Goal: Browse casually

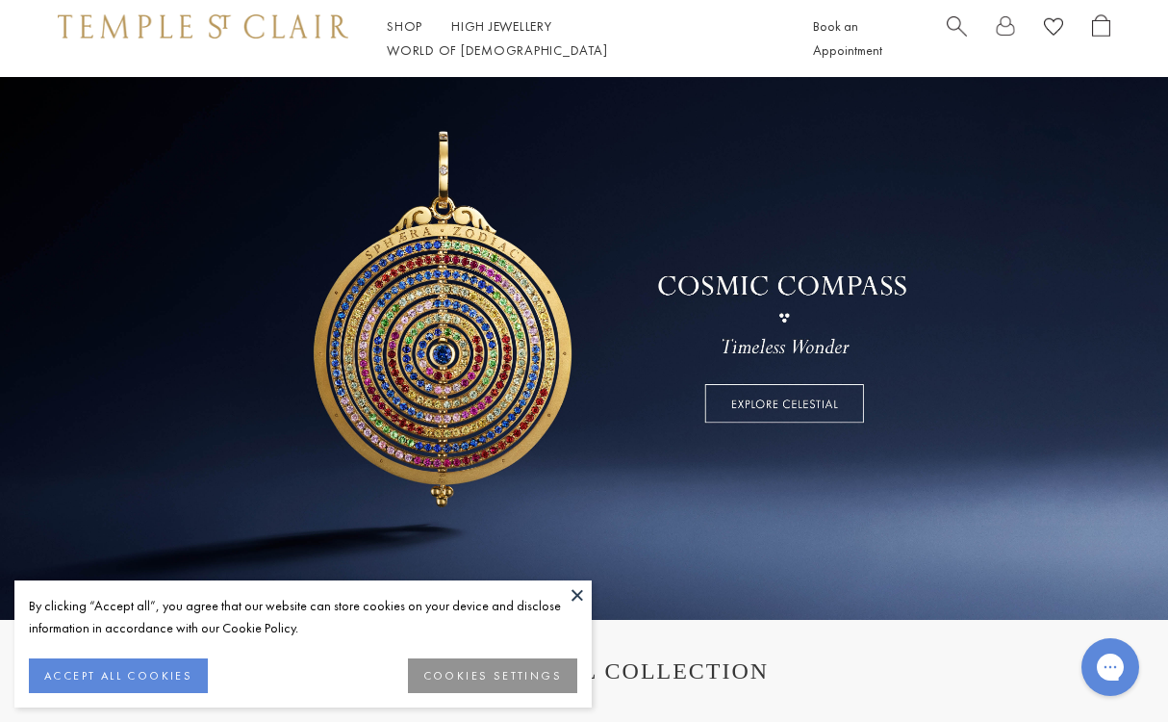
scroll to position [97, 0]
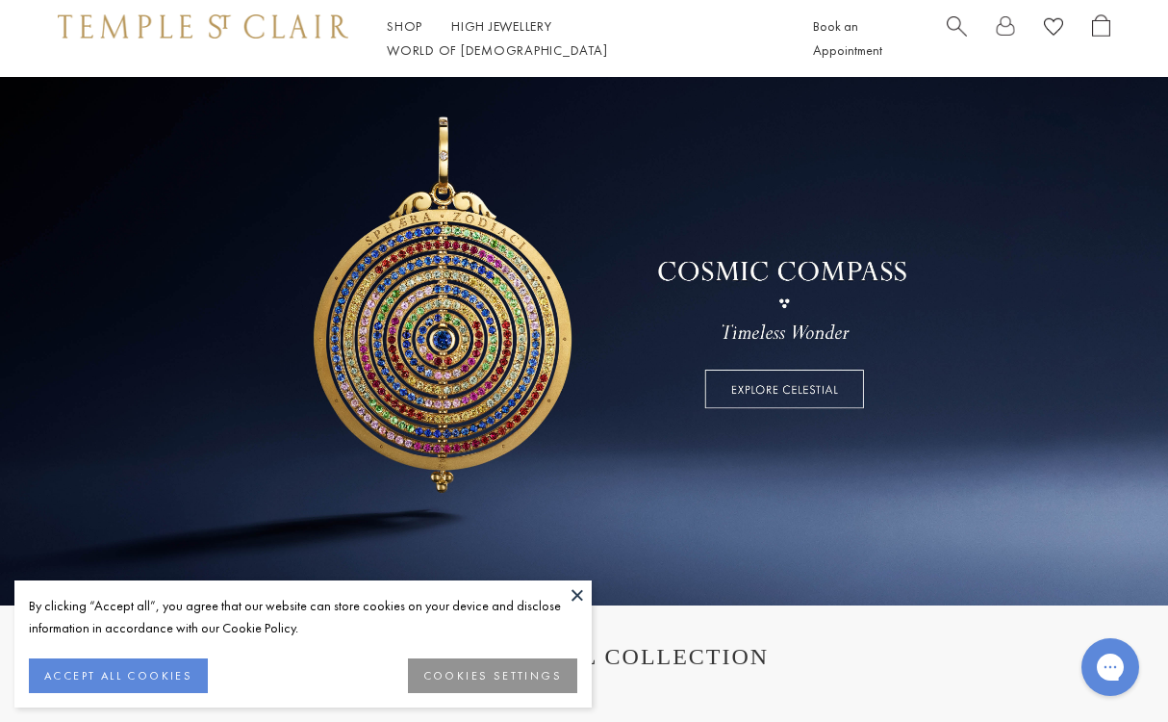
click at [175, 667] on button "ACCEPT ALL COOKIES" at bounding box center [118, 675] width 179 height 35
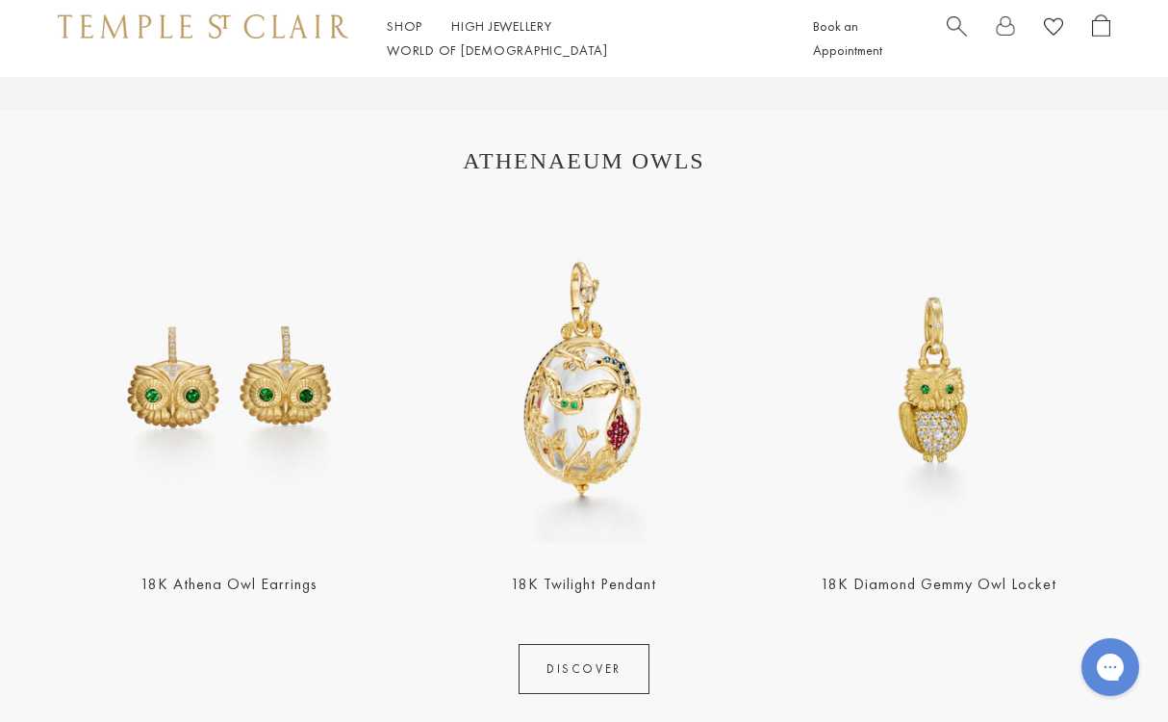
scroll to position [1935, 0]
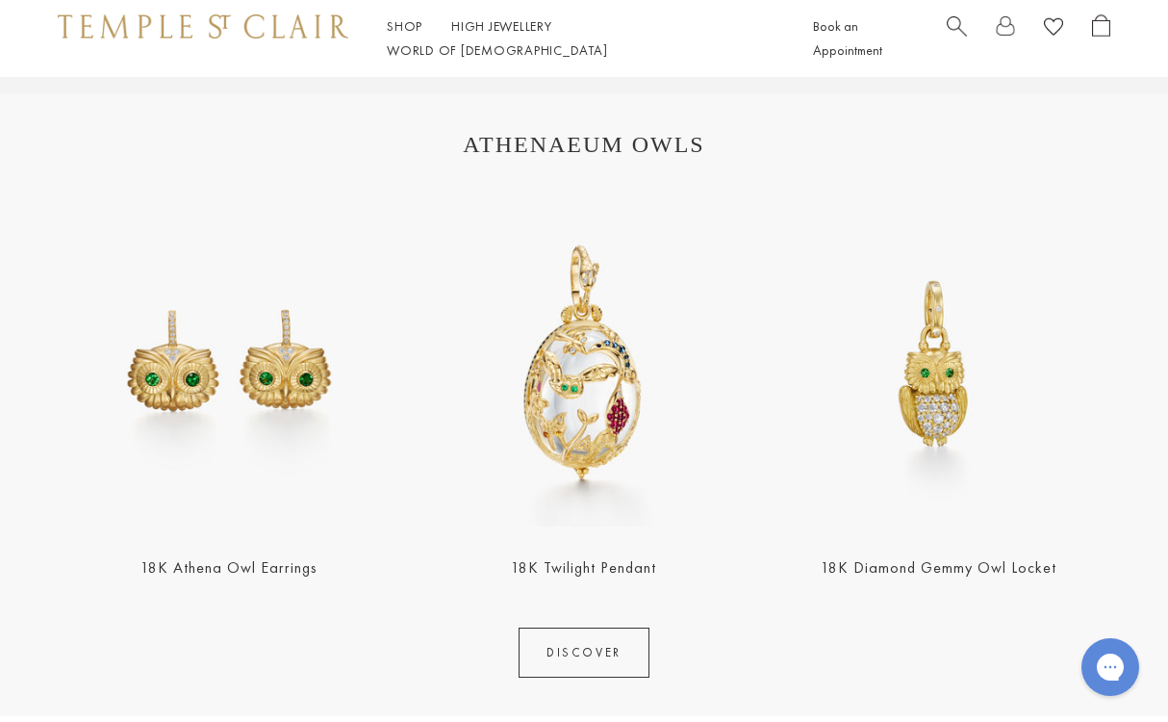
click at [930, 495] on img at bounding box center [938, 362] width 343 height 343
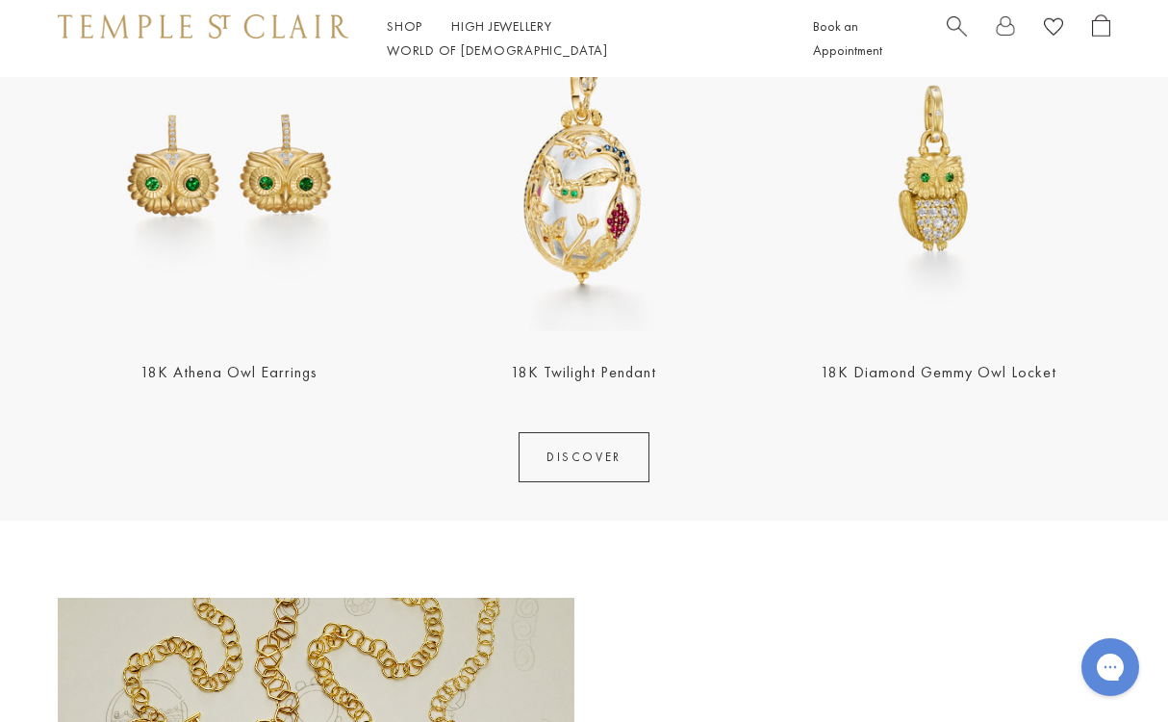
scroll to position [2137, 0]
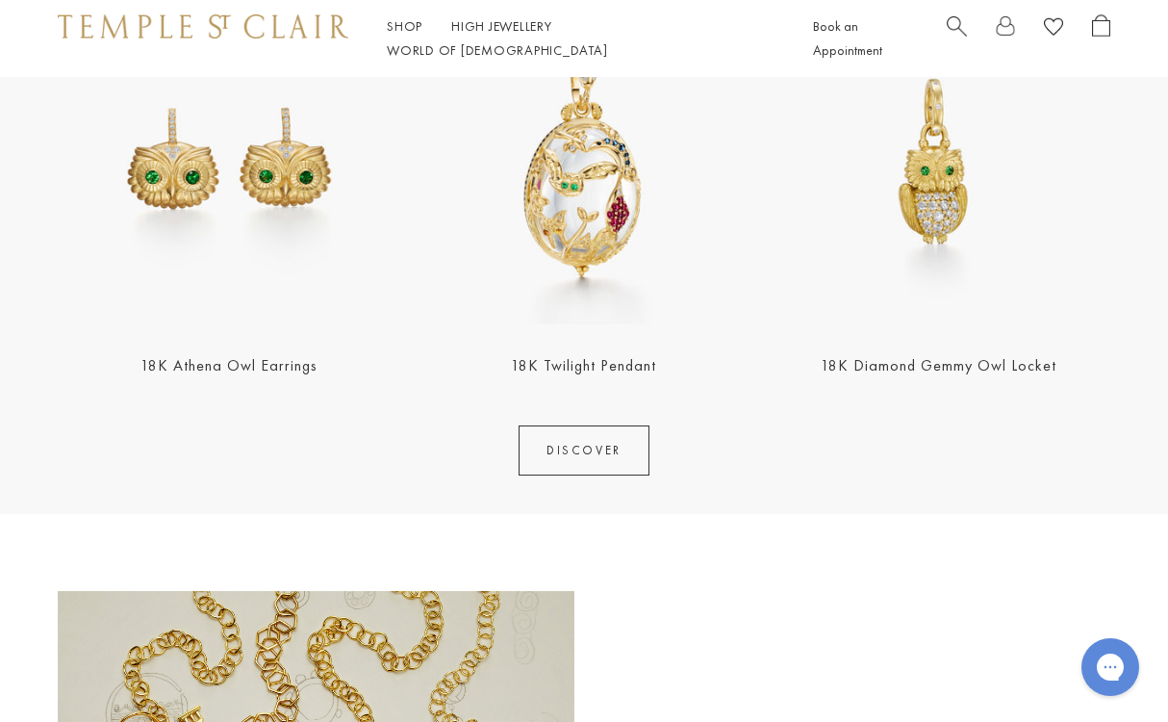
click at [314, 294] on img at bounding box center [229, 160] width 343 height 343
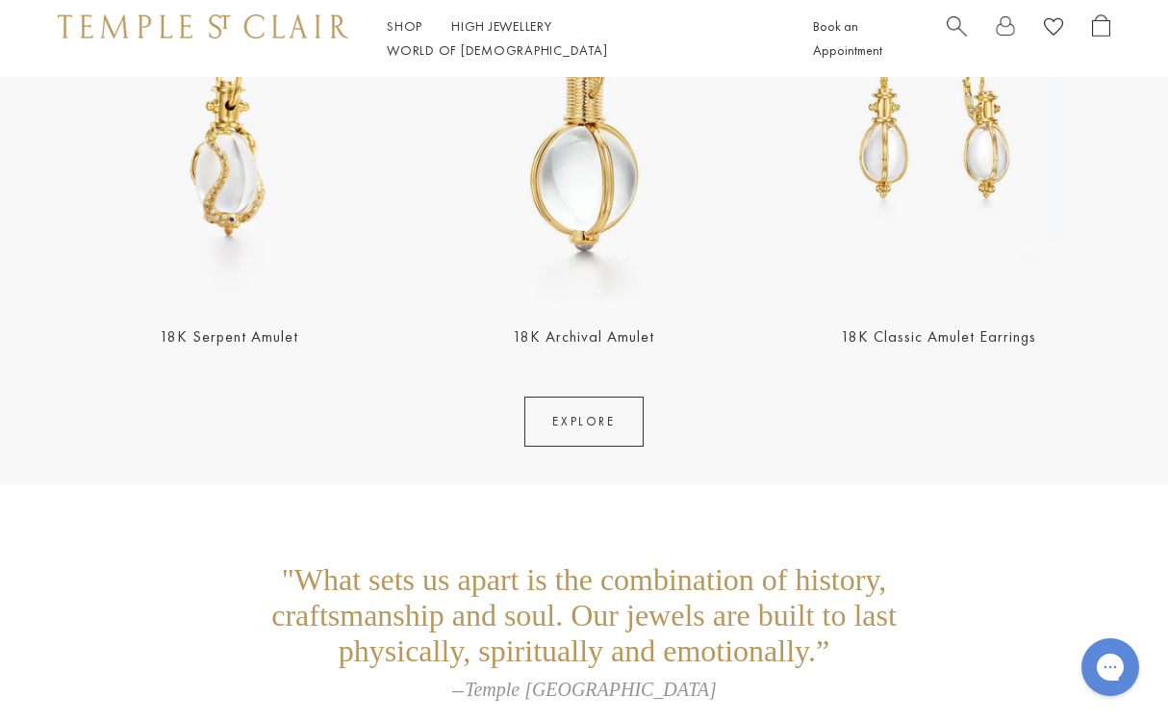
scroll to position [3423, 0]
click at [612, 420] on link "EXPLORE" at bounding box center [583, 419] width 118 height 50
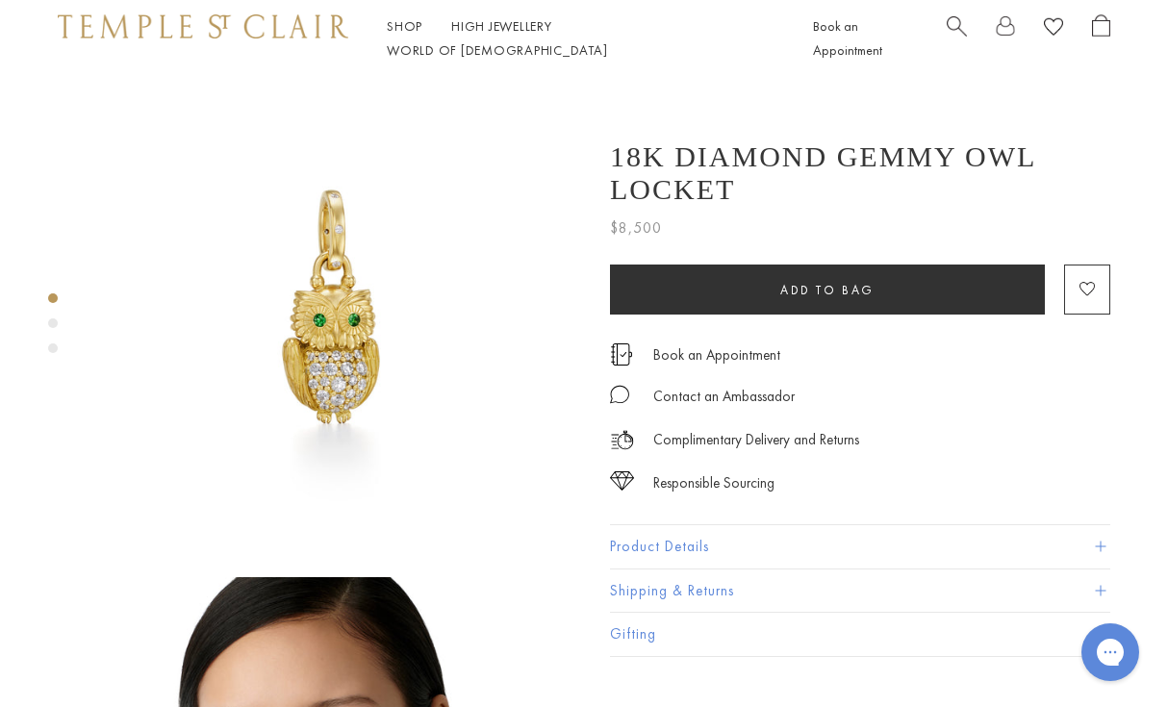
scroll to position [19, 0]
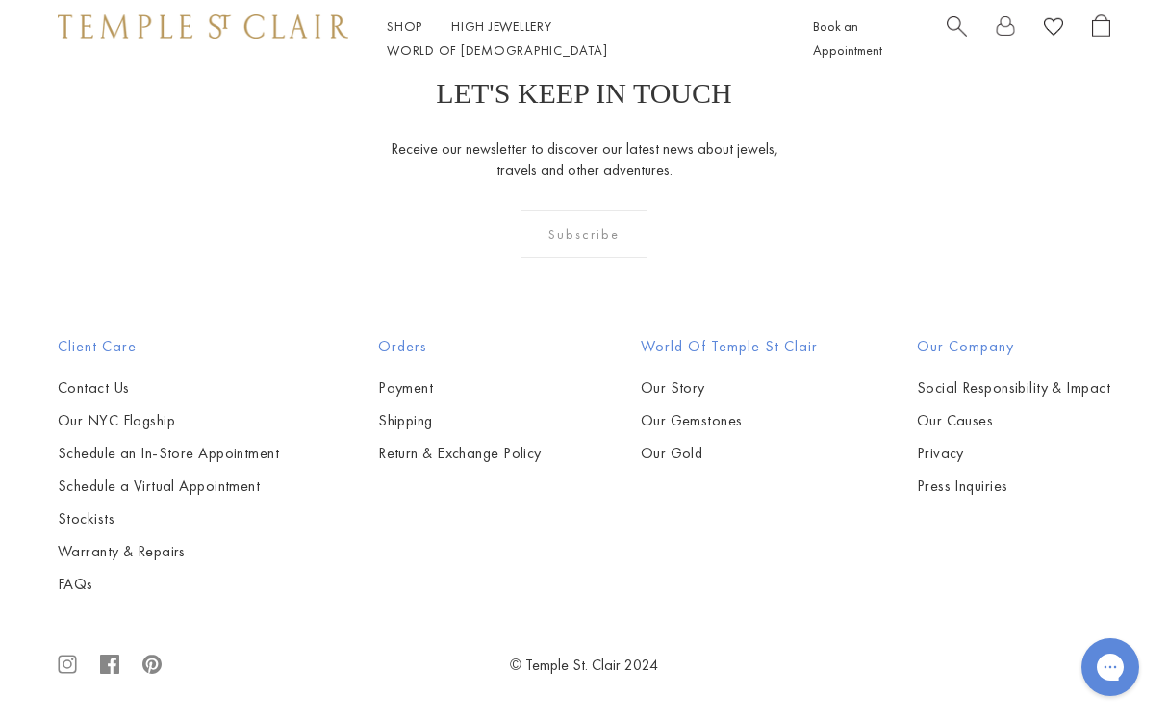
scroll to position [4663, 0]
